Goal: Information Seeking & Learning: Learn about a topic

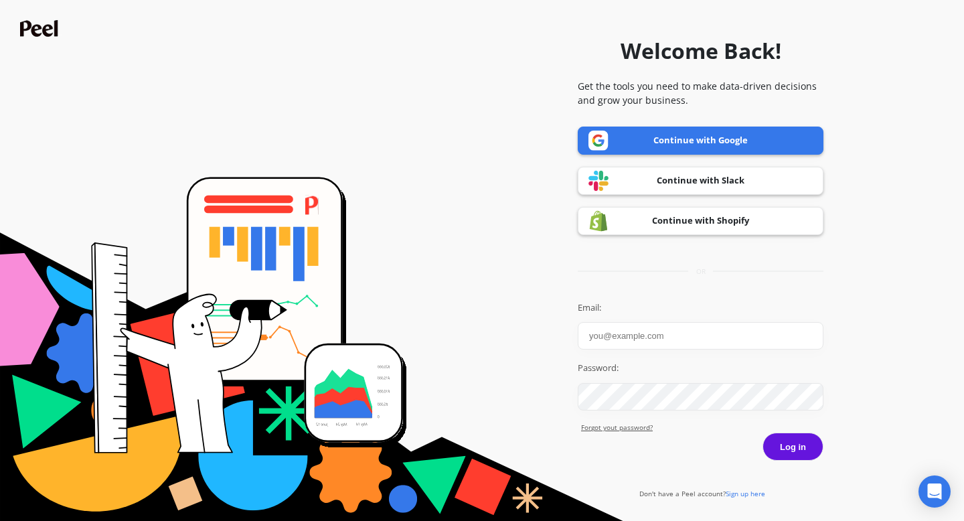
type input "pierre@goessor.com"
click at [630, 149] on link "Continue with Google" at bounding box center [700, 140] width 246 height 28
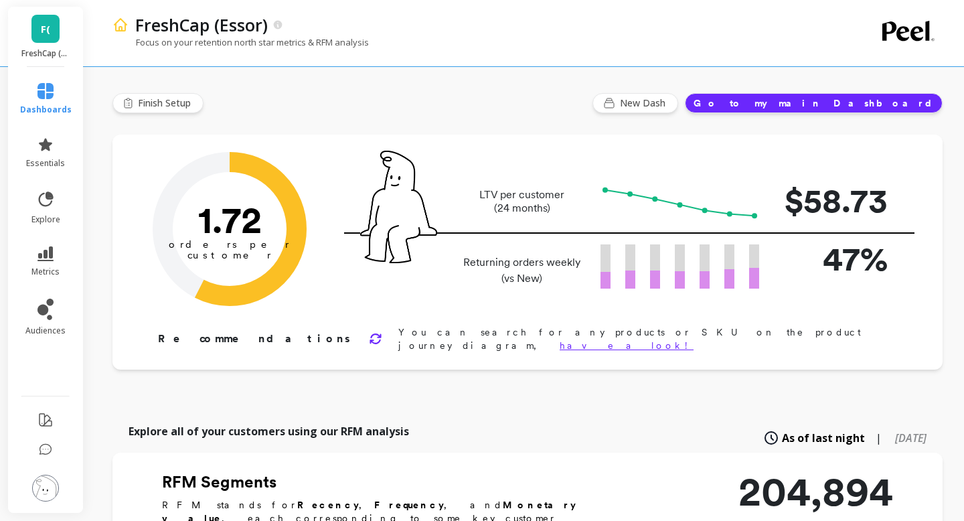
click at [40, 34] on link "F(" at bounding box center [45, 29] width 28 height 28
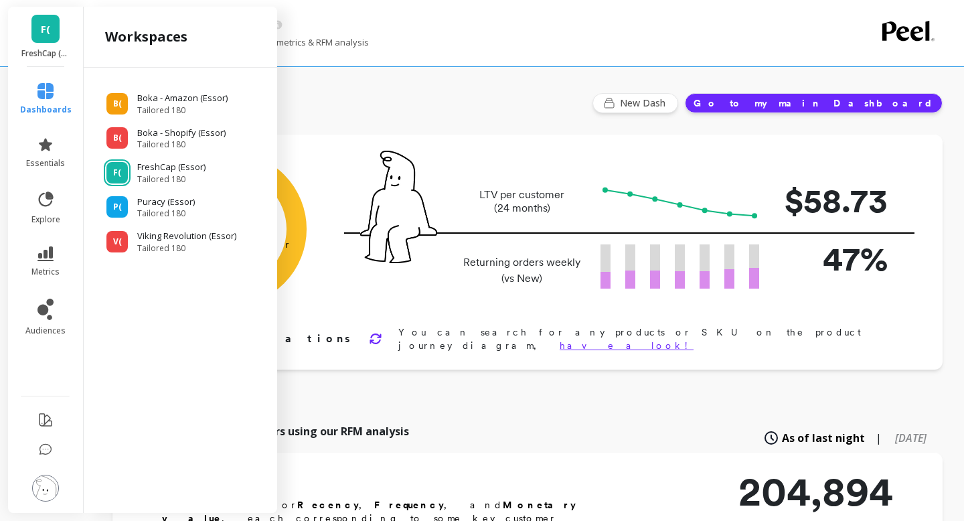
click at [41, 34] on span "F(" at bounding box center [45, 28] width 9 height 15
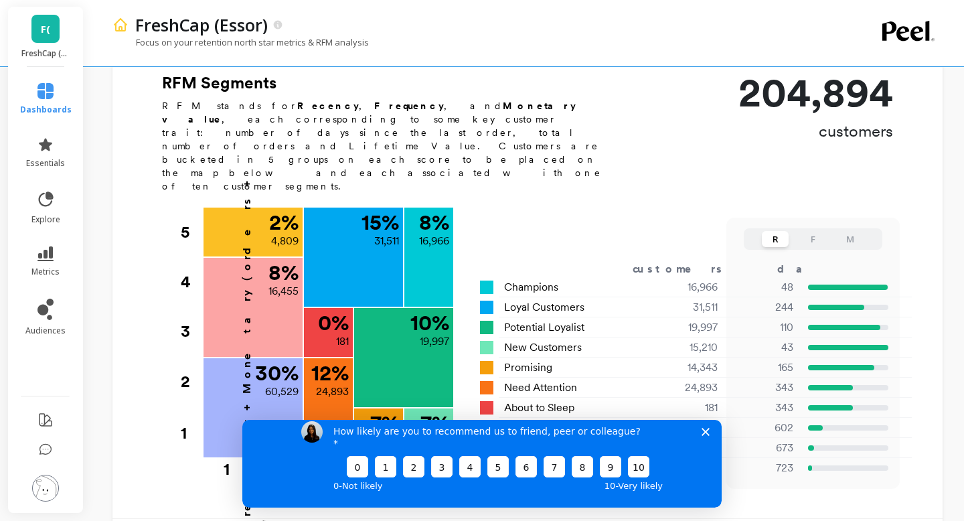
scroll to position [191, 0]
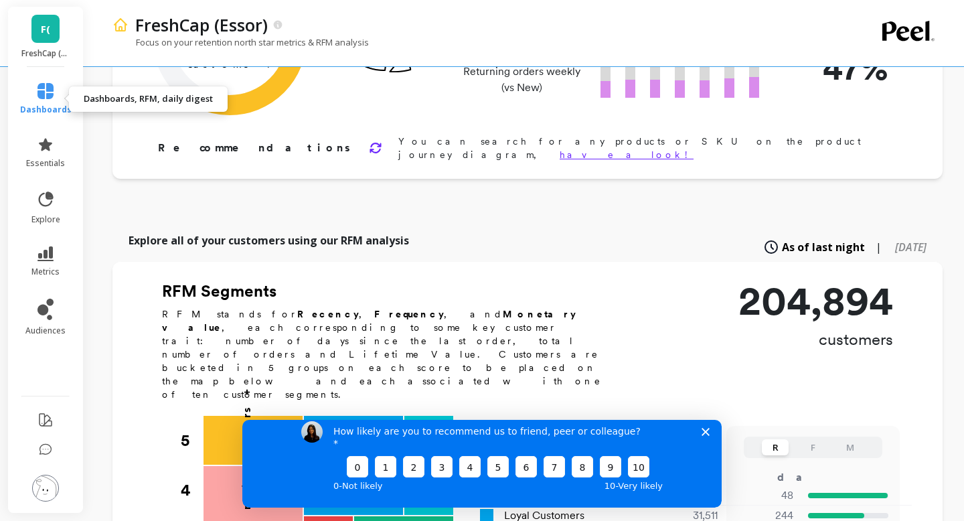
click at [46, 90] on icon at bounding box center [45, 91] width 16 height 16
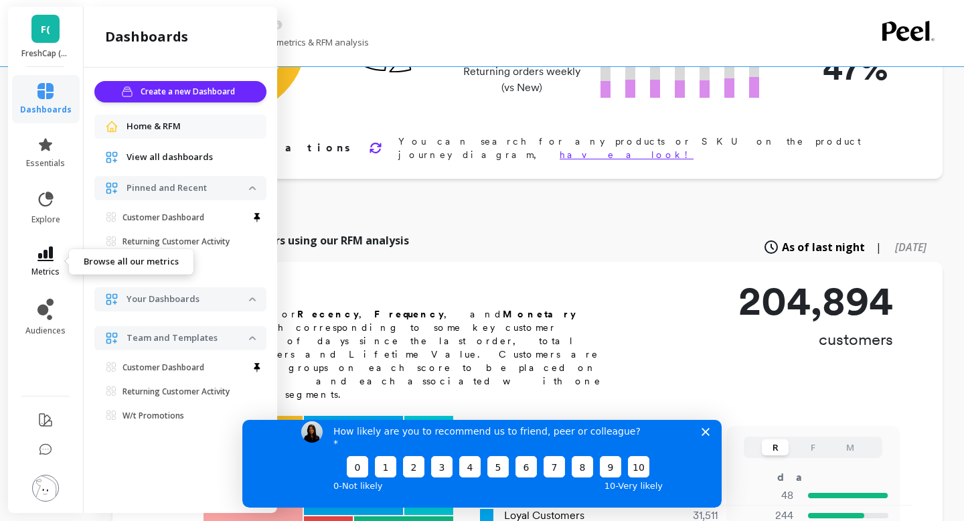
click at [43, 262] on link "metrics" at bounding box center [46, 261] width 52 height 31
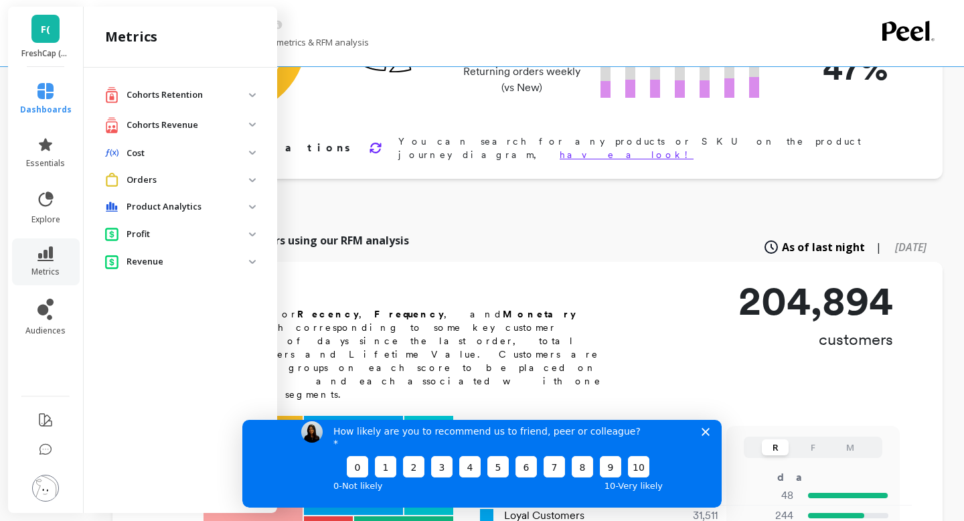
click at [186, 96] on p "Cohorts Retention" at bounding box center [187, 94] width 122 height 13
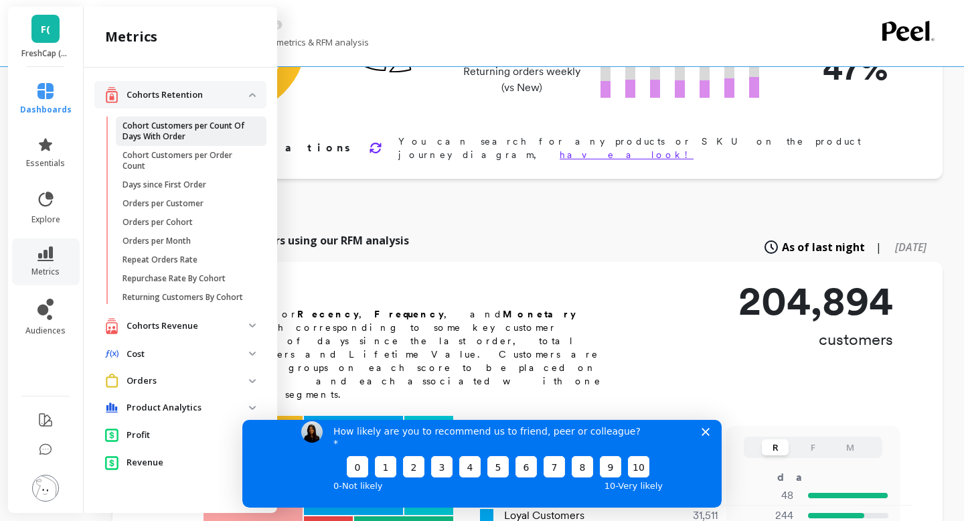
click at [177, 135] on p "Cohort Customers per Count Of Days With Order" at bounding box center [186, 130] width 128 height 21
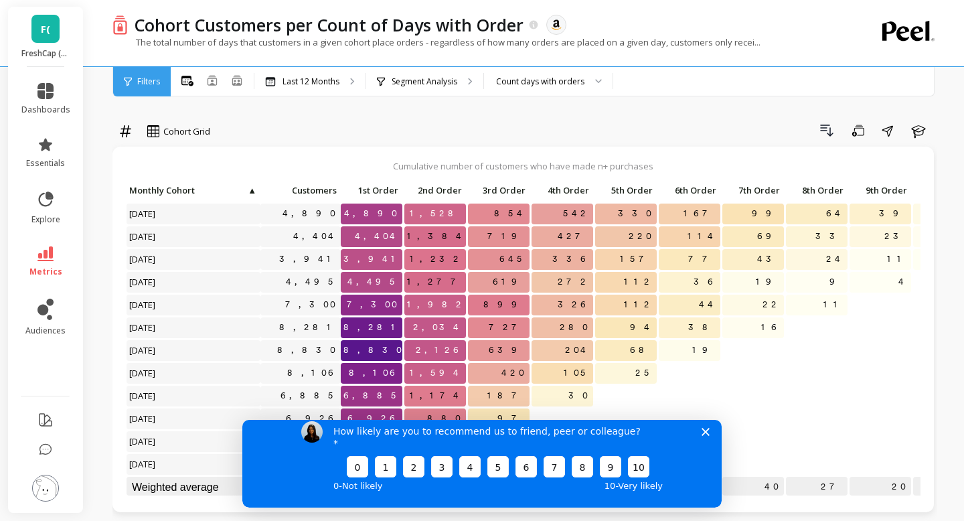
click at [702, 435] on icon "Close survey" at bounding box center [705, 431] width 8 height 8
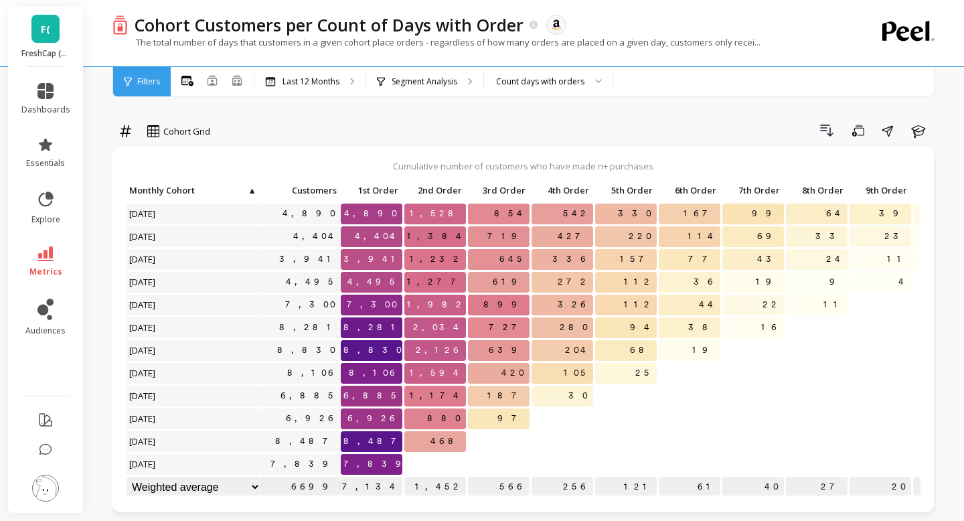
scroll to position [1, 0]
click at [47, 92] on icon at bounding box center [45, 91] width 16 height 16
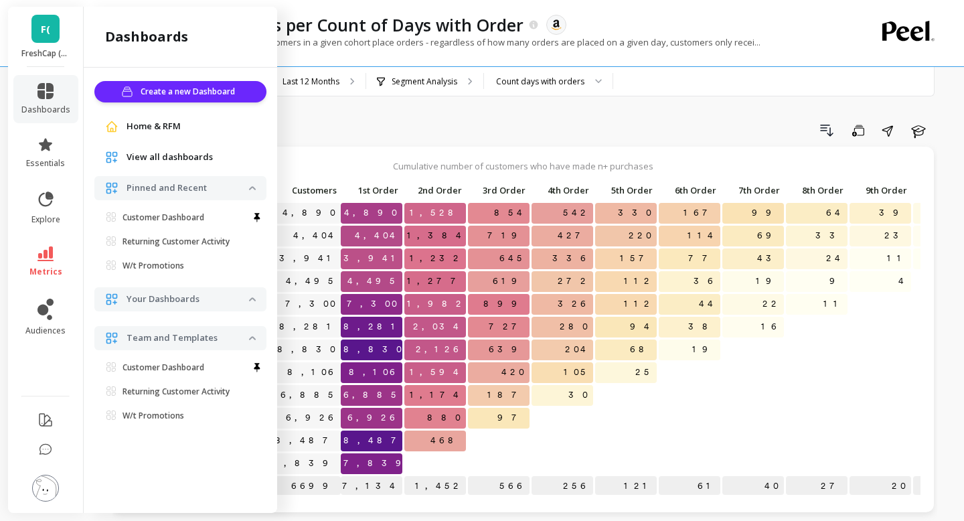
click at [46, 244] on li "metrics" at bounding box center [45, 261] width 65 height 47
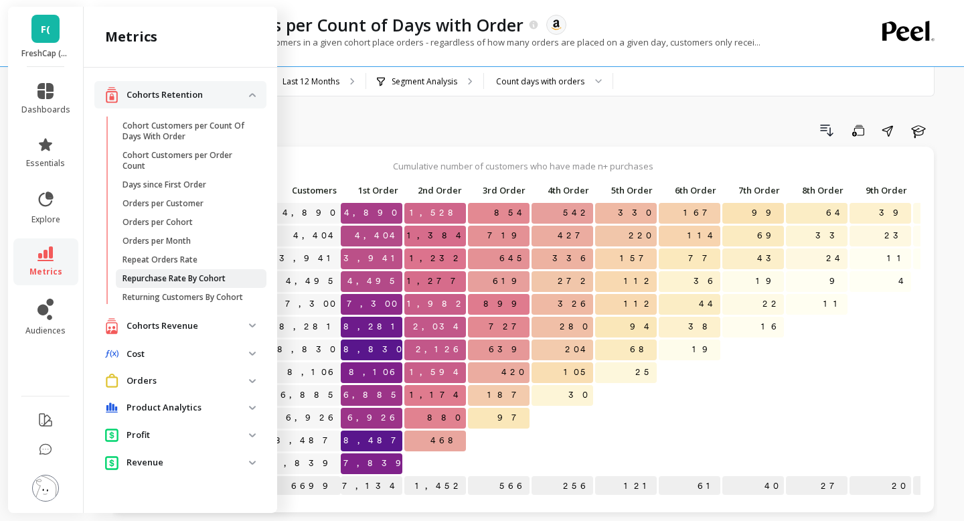
click at [153, 275] on p "Repurchase Rate By Cohort" at bounding box center [173, 278] width 103 height 11
